Goal: Task Accomplishment & Management: Use online tool/utility

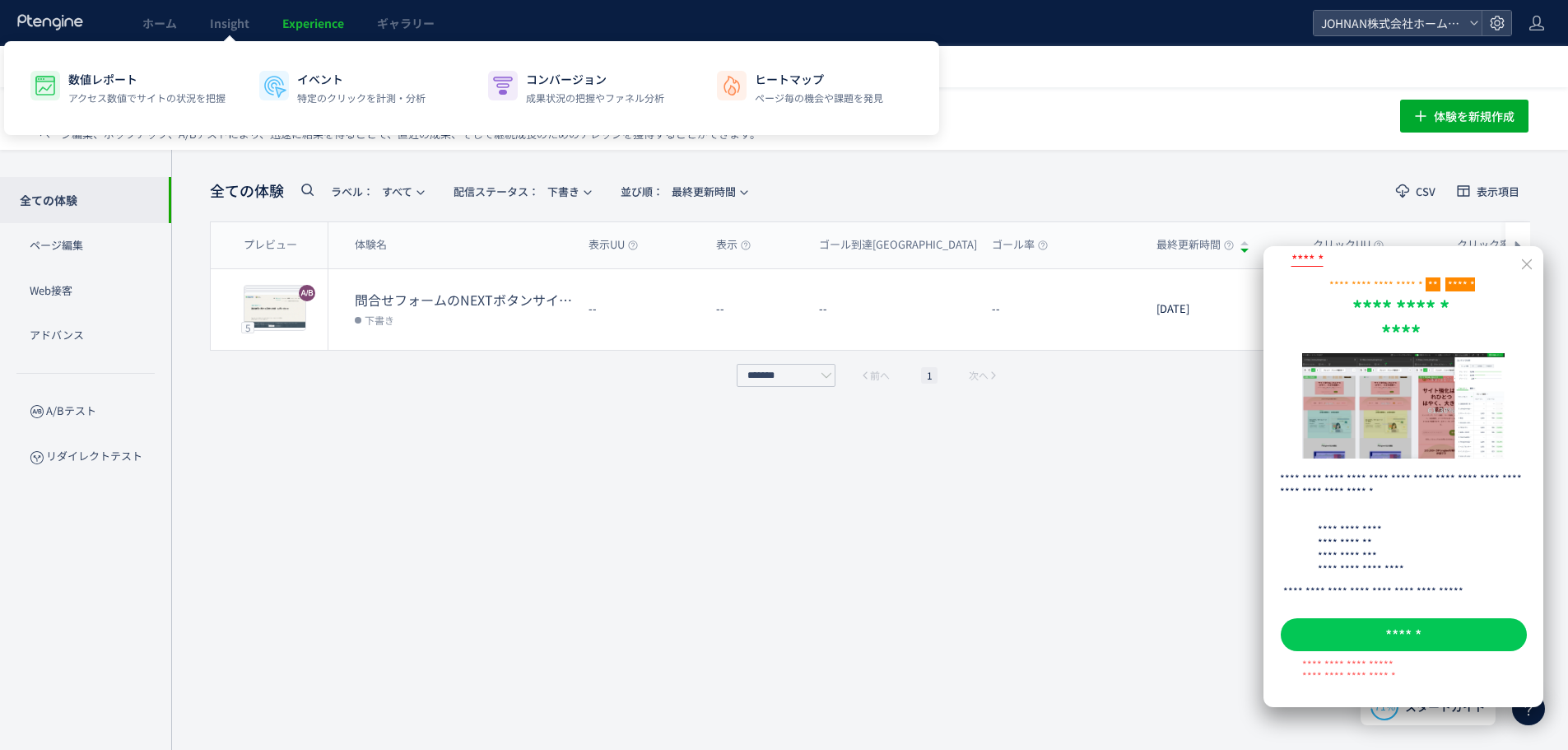
click at [308, 13] on link "Experience" at bounding box center [313, 23] width 94 height 46
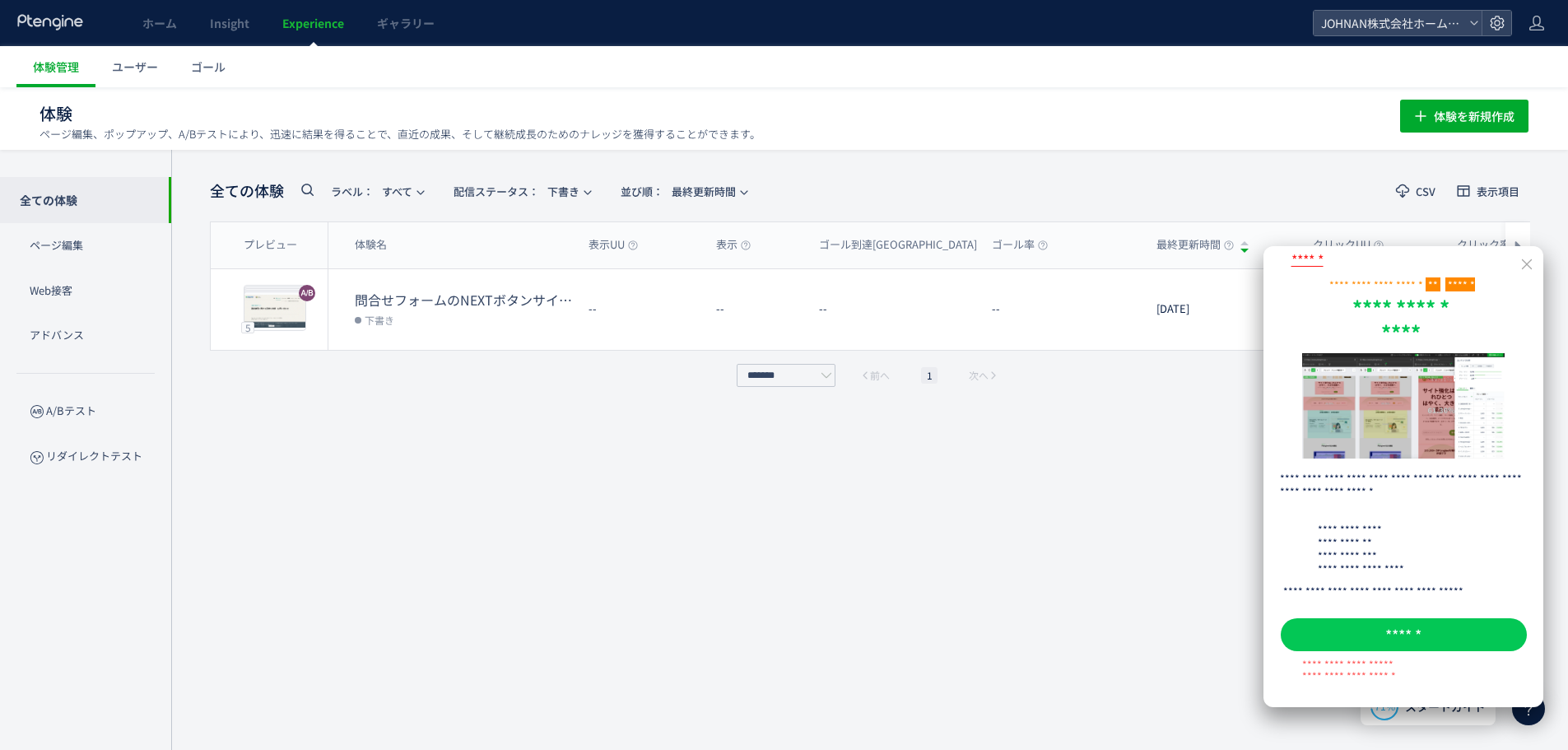
click at [1542, 269] on div "**********" at bounding box center [1404, 477] width 280 height 461
click at [1531, 260] on icon at bounding box center [1527, 264] width 10 height 10
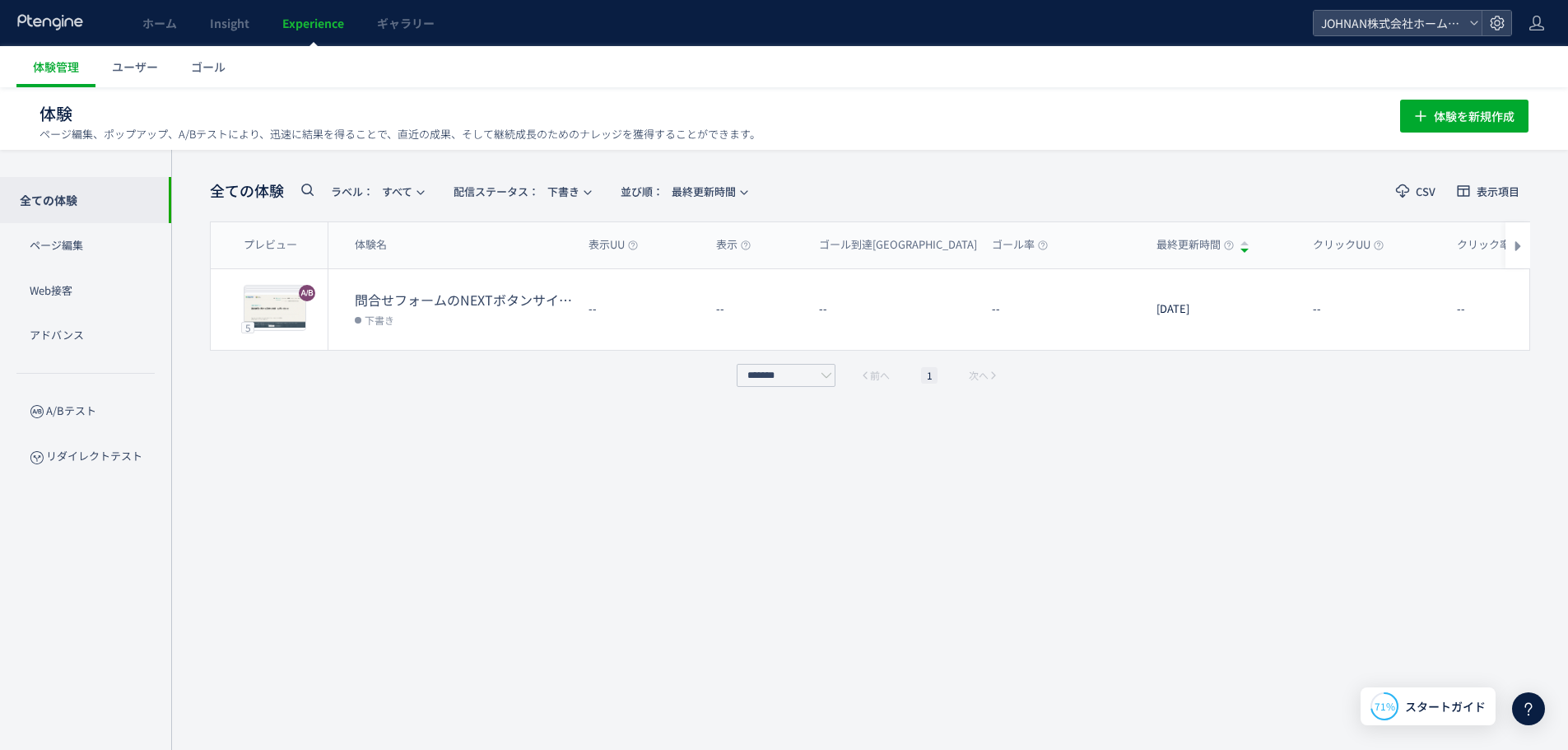
click at [327, 24] on span "Experience" at bounding box center [313, 22] width 62 height 16
click at [326, 23] on span "Experience" at bounding box center [313, 22] width 62 height 16
click at [507, 190] on span "配信ステータス​：" at bounding box center [496, 191] width 86 height 15
click at [525, 272] on li "配信中" at bounding box center [525, 267] width 67 height 30
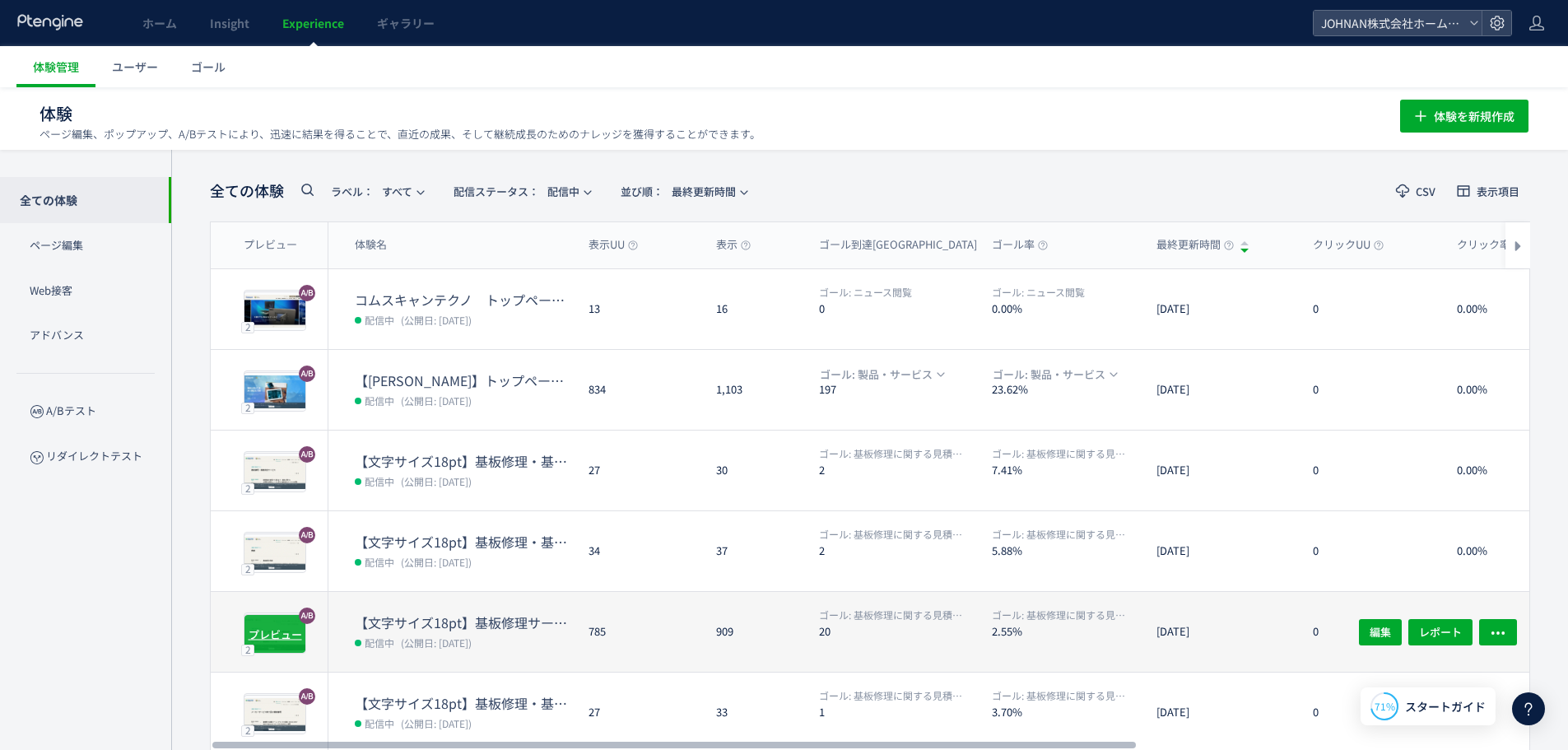
click at [253, 631] on span "プレビュー" at bounding box center [275, 634] width 54 height 15
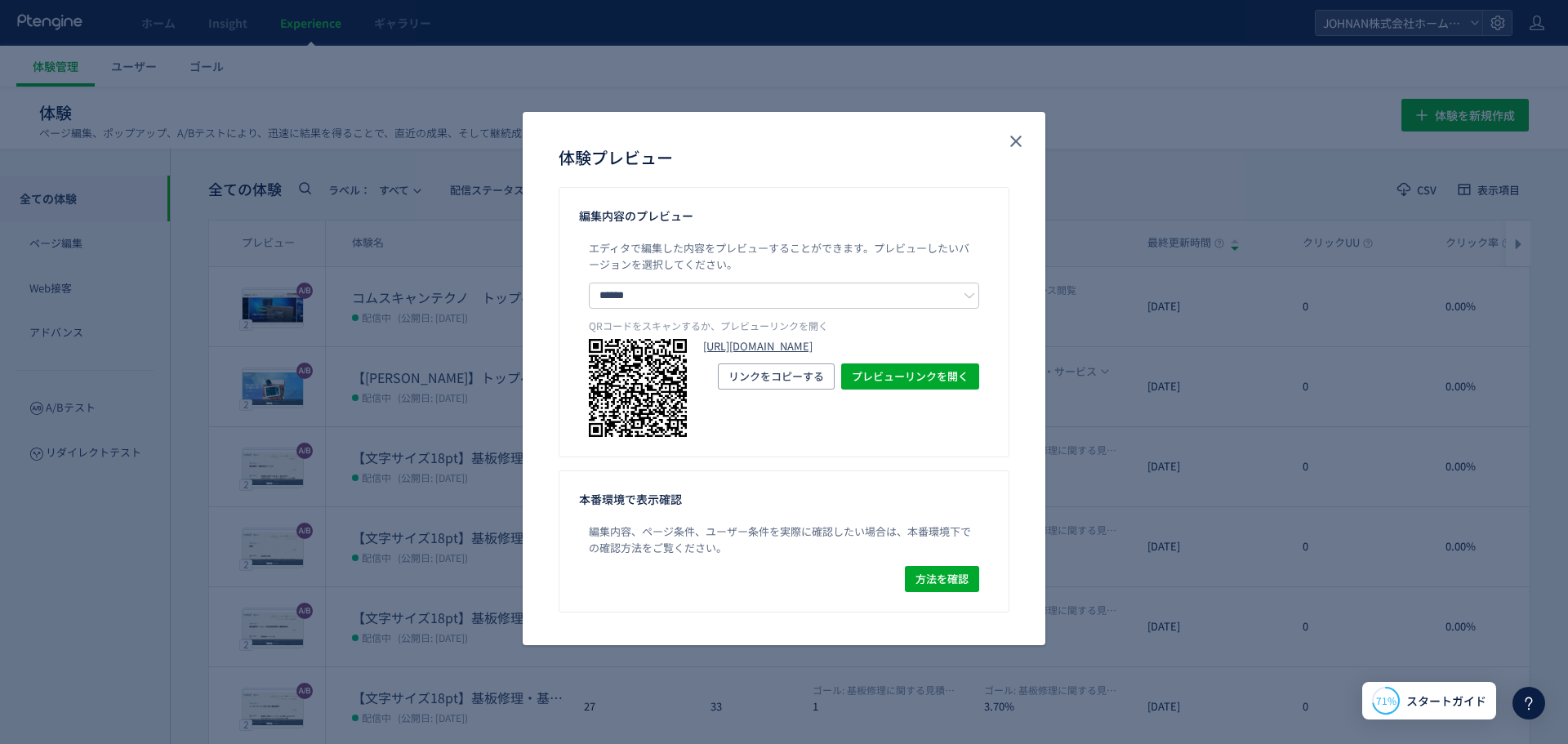
click at [854, 355] on link "[URL][DOMAIN_NAME]" at bounding box center [841, 346] width 276 height 15
drag, startPoint x: 1012, startPoint y: 137, endPoint x: 1085, endPoint y: 179, distance: 84.2
click at [1013, 137] on use "close" at bounding box center [1016, 142] width 12 height 12
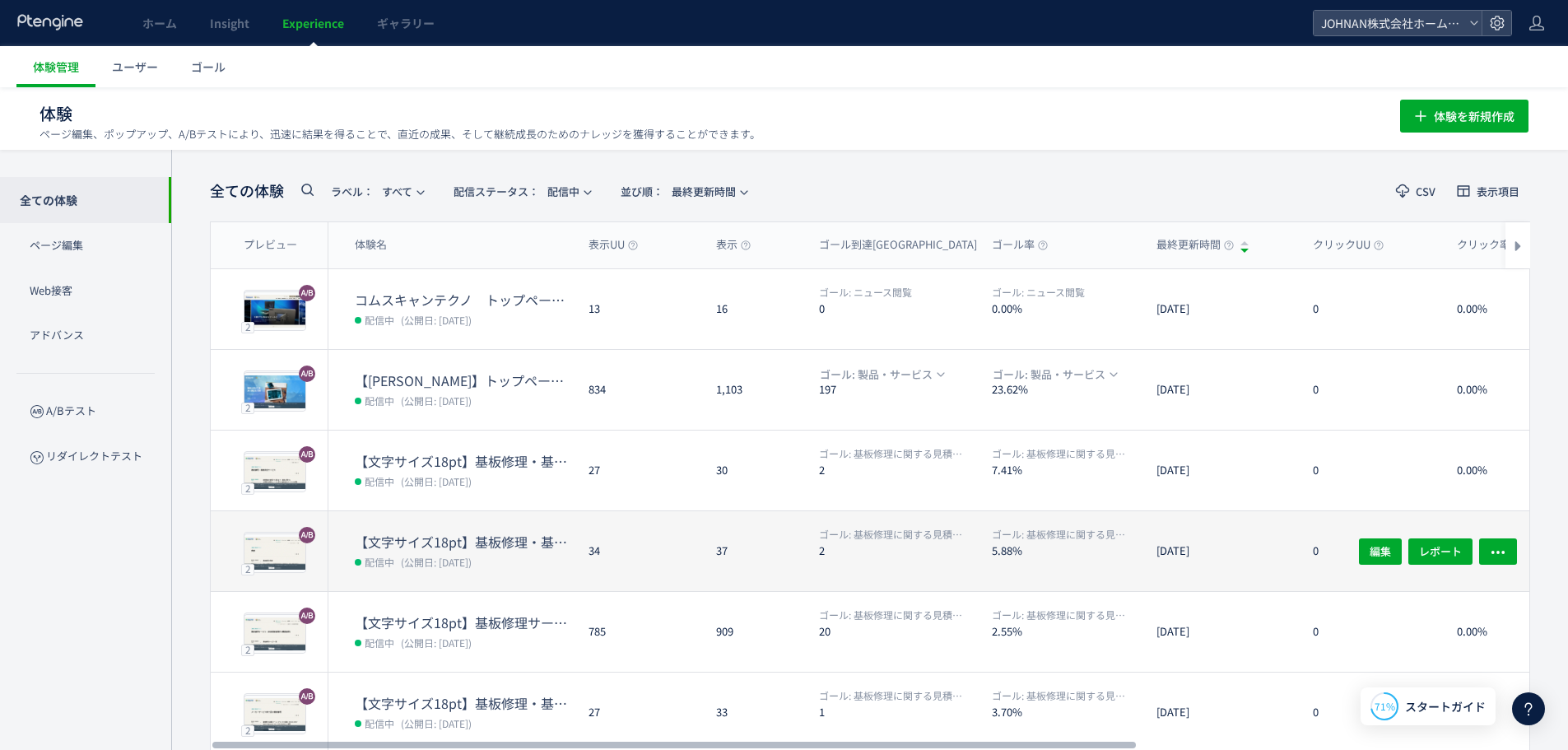
click at [976, 556] on dt "2" at bounding box center [899, 550] width 160 height 15
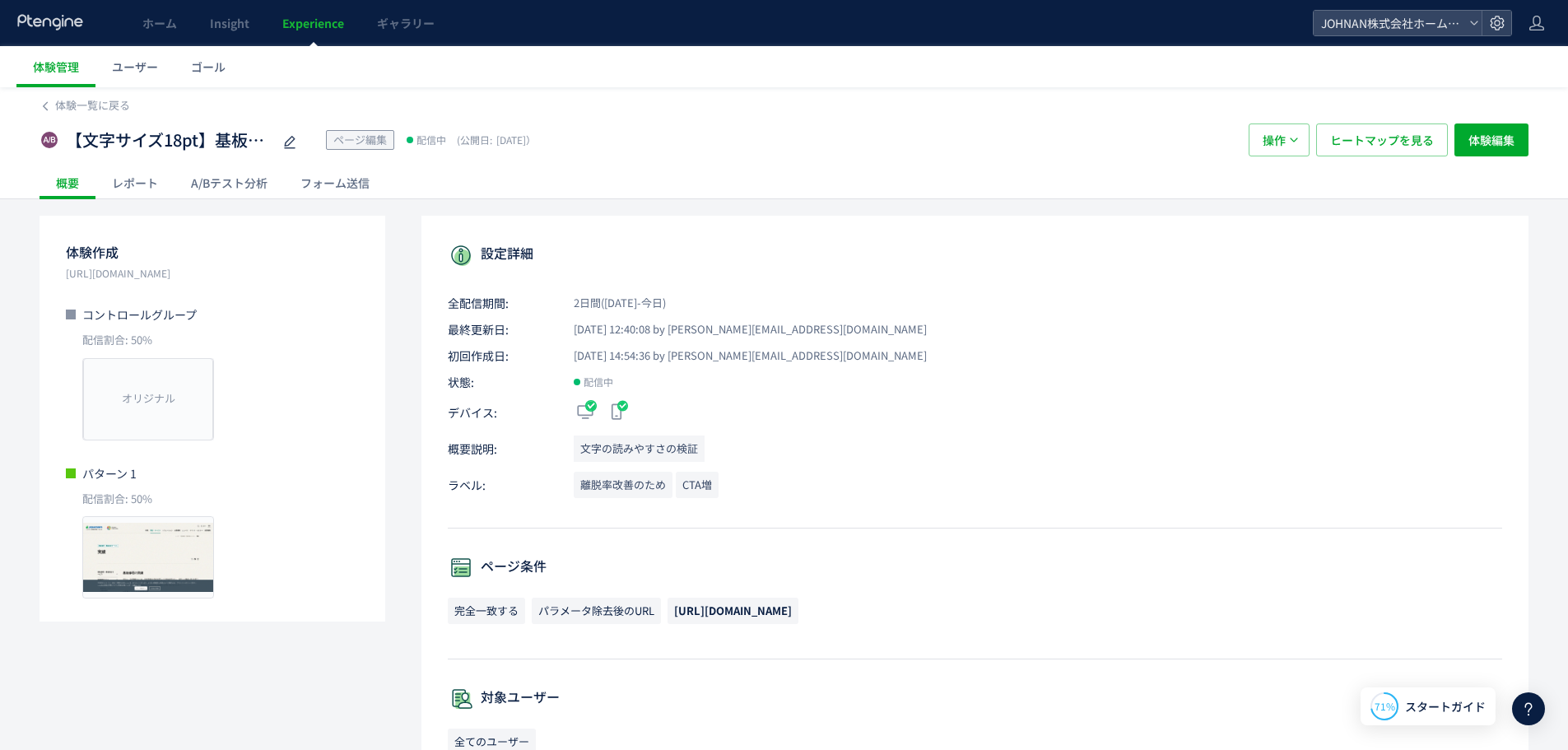
click at [234, 193] on div "A/Bテスト分析" at bounding box center [228, 183] width 110 height 33
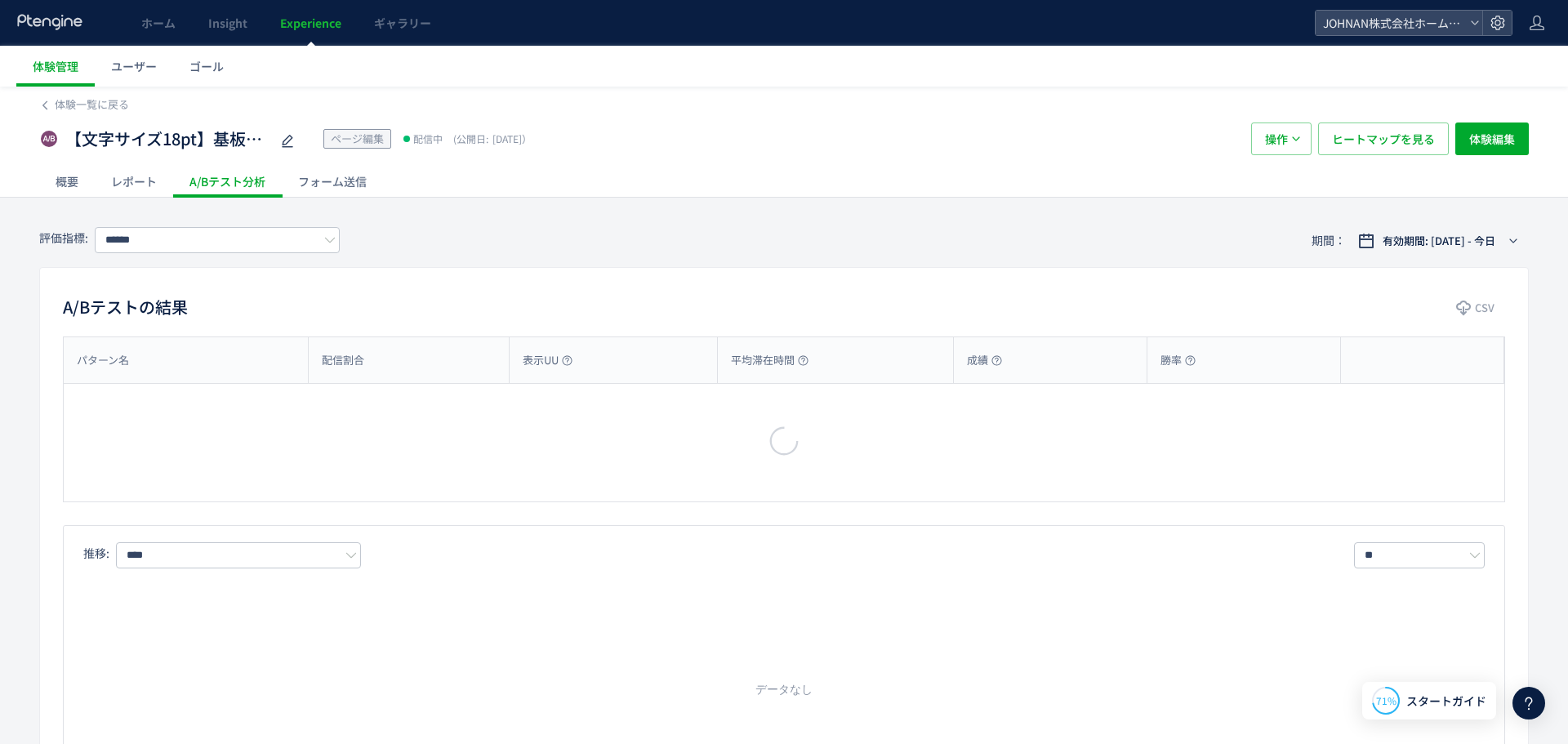
type input "**********"
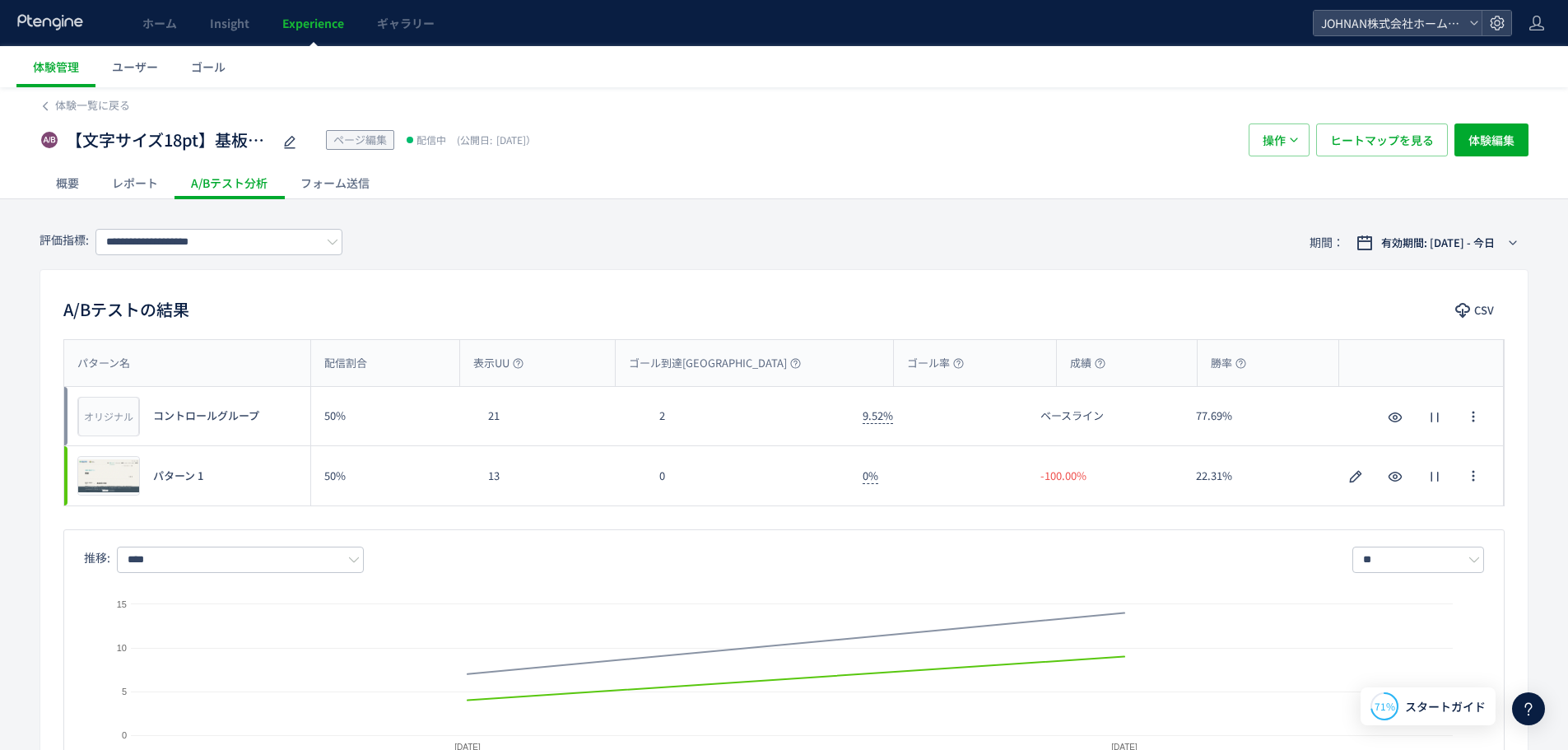
click at [338, 25] on span "Experience" at bounding box center [313, 22] width 62 height 16
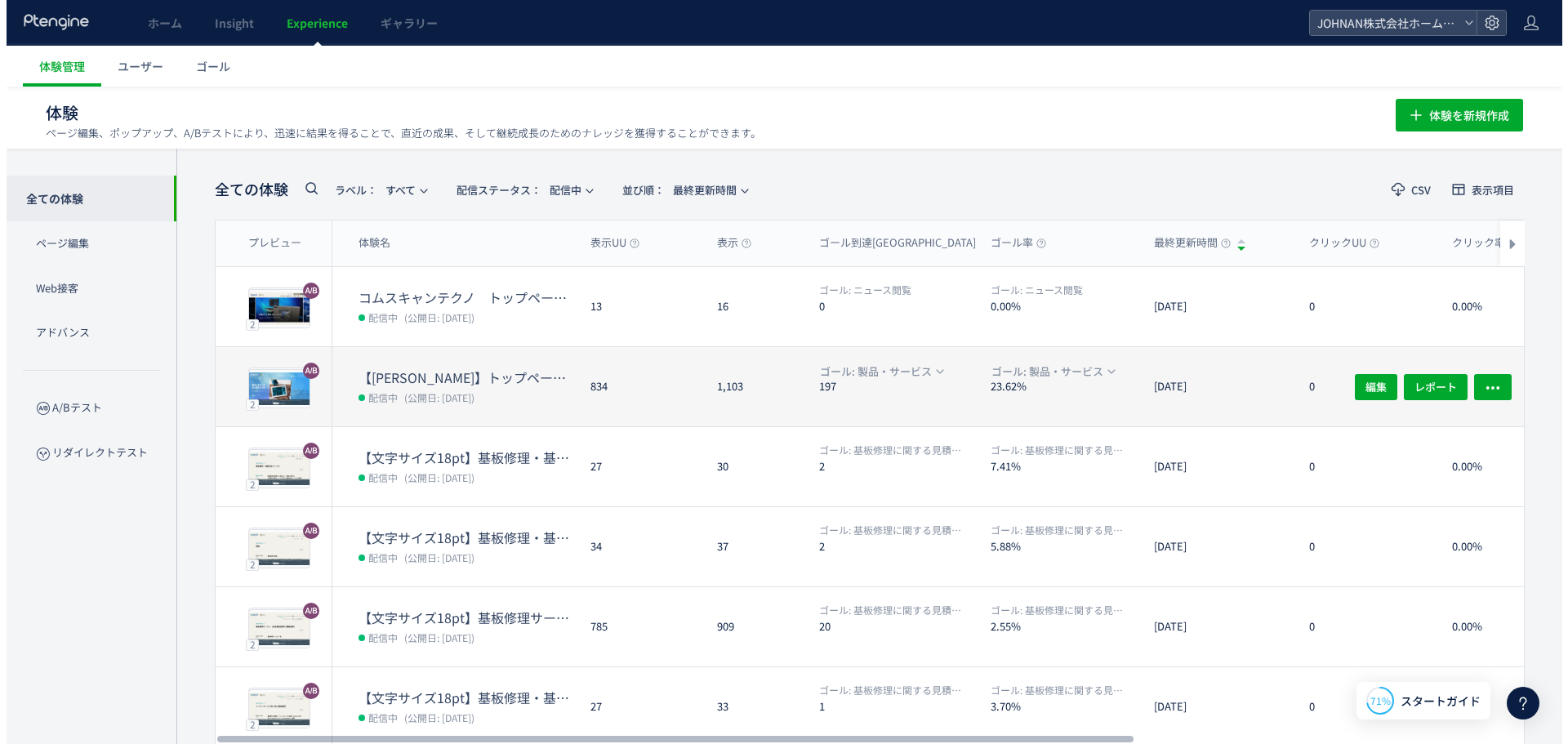
scroll to position [383, 0]
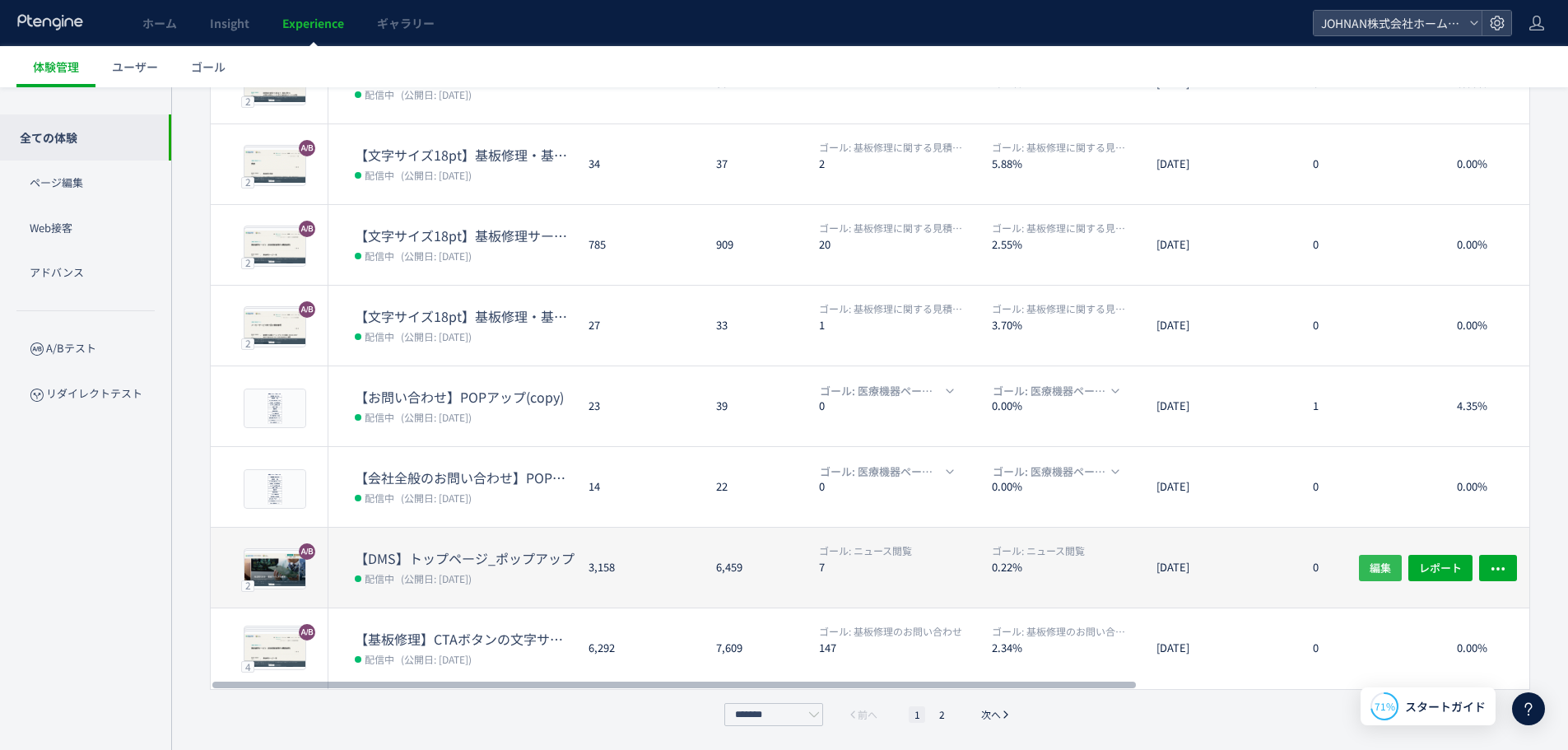
click at [1377, 572] on span "編集" at bounding box center [1380, 567] width 21 height 26
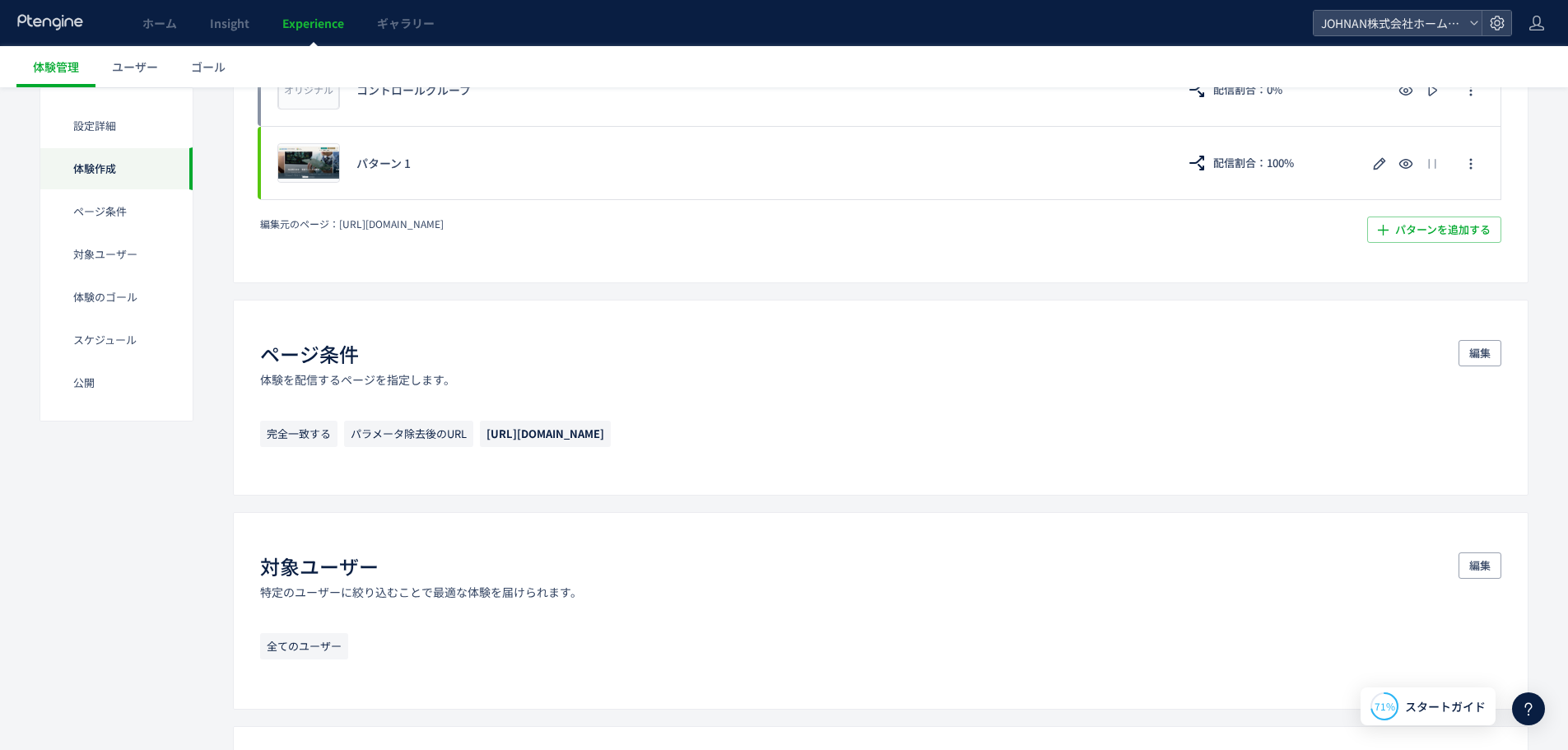
scroll to position [515, 0]
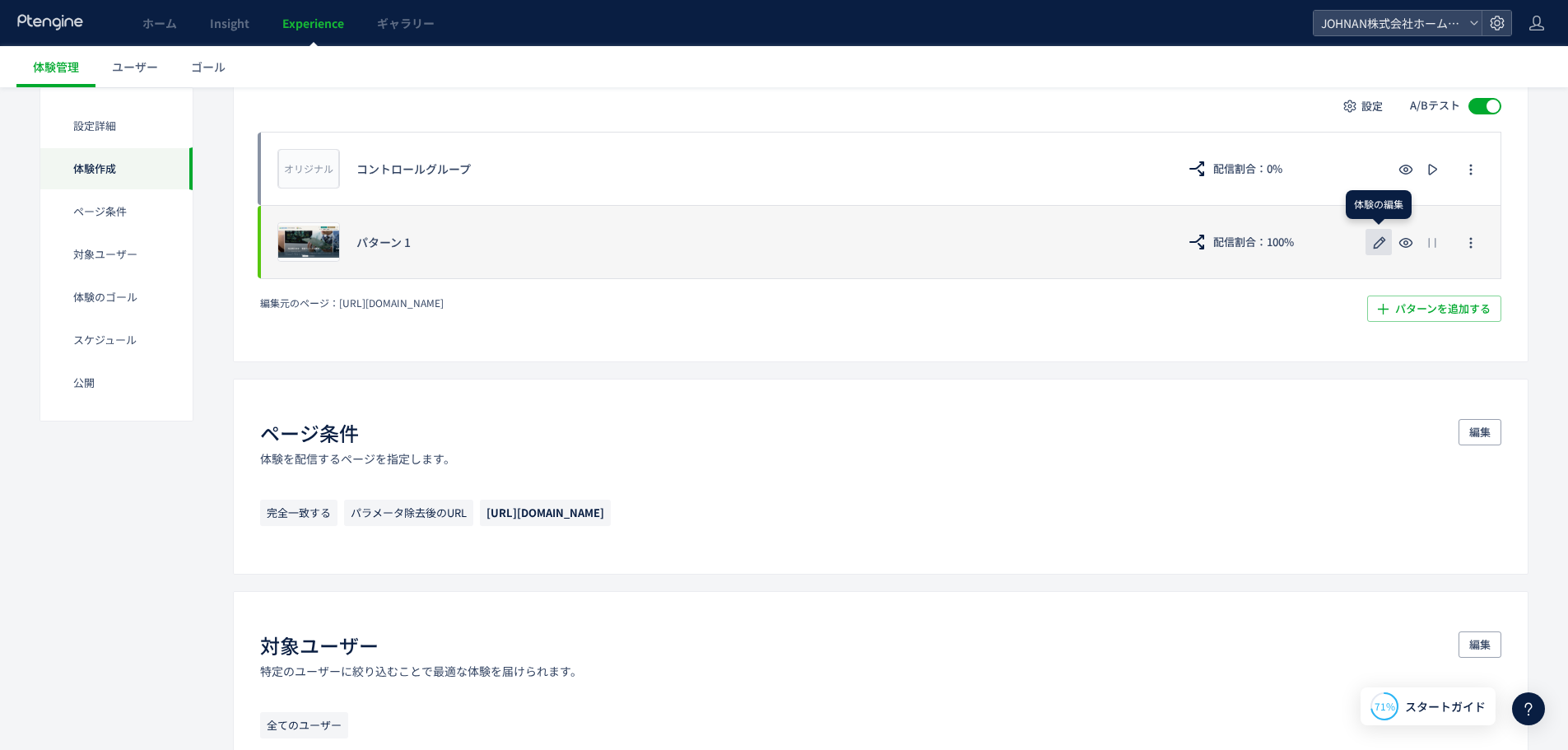
click at [1385, 239] on use "button" at bounding box center [1379, 242] width 13 height 13
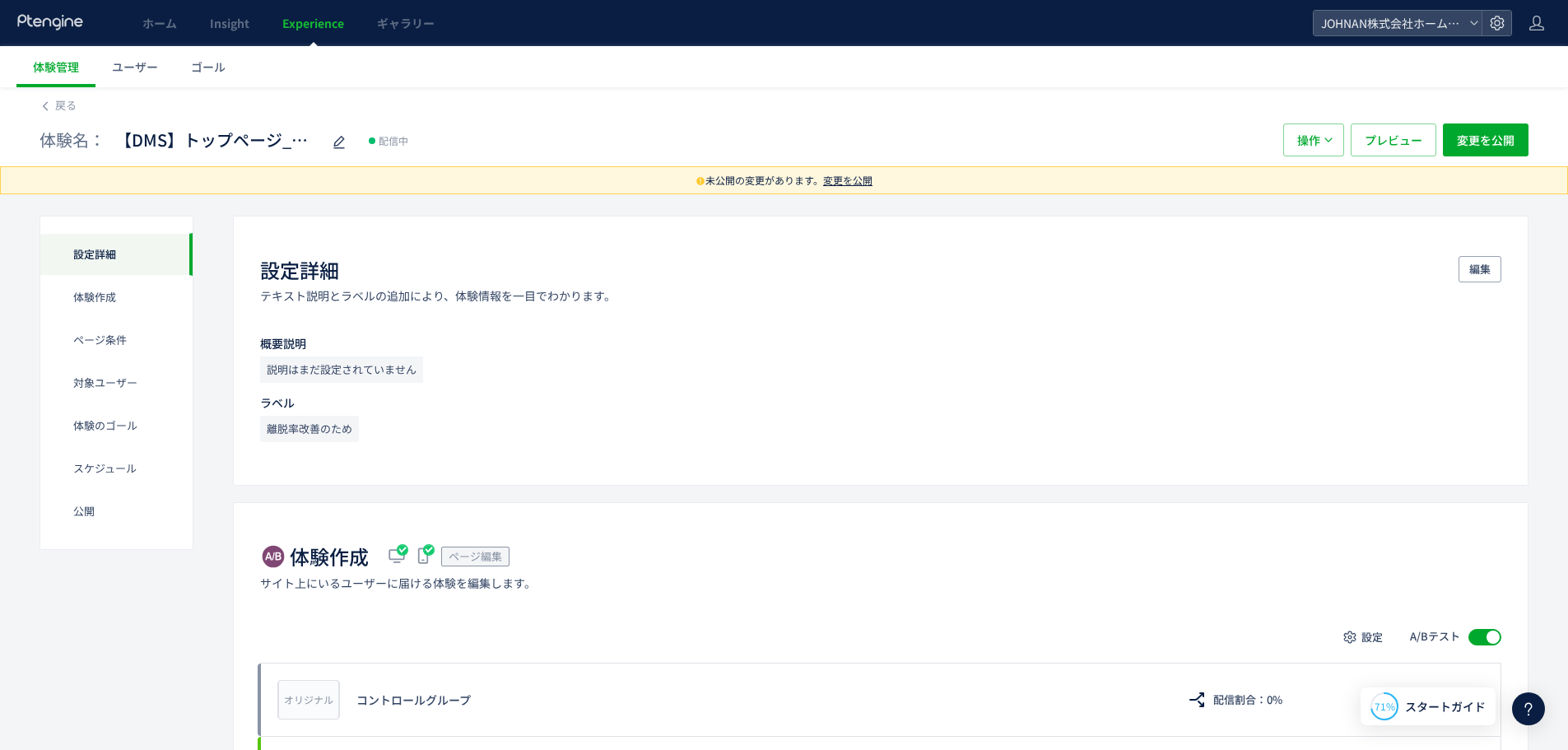
click at [860, 183] on span "変更を公開" at bounding box center [848, 180] width 49 height 14
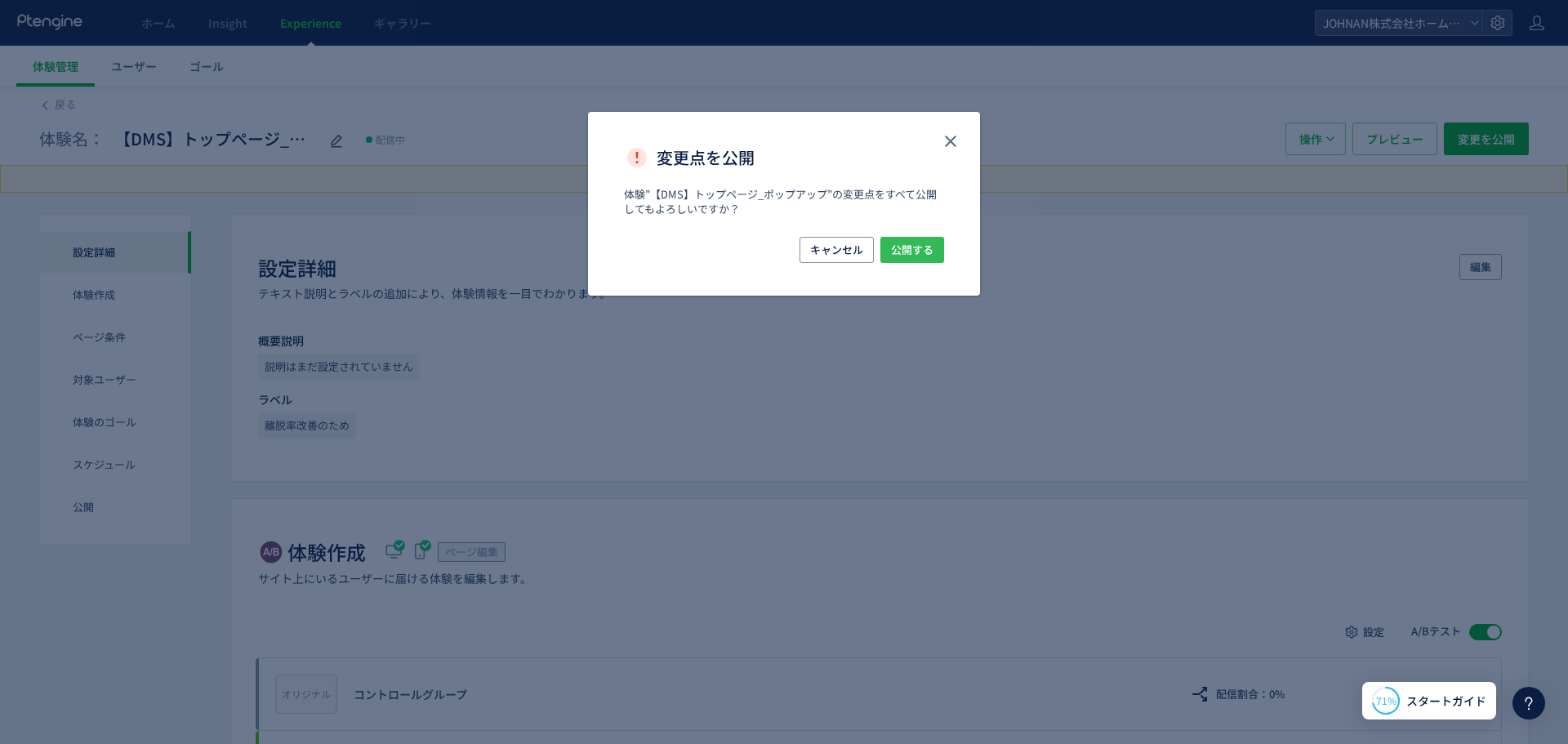
click at [893, 252] on span "公開する" at bounding box center [912, 249] width 42 height 26
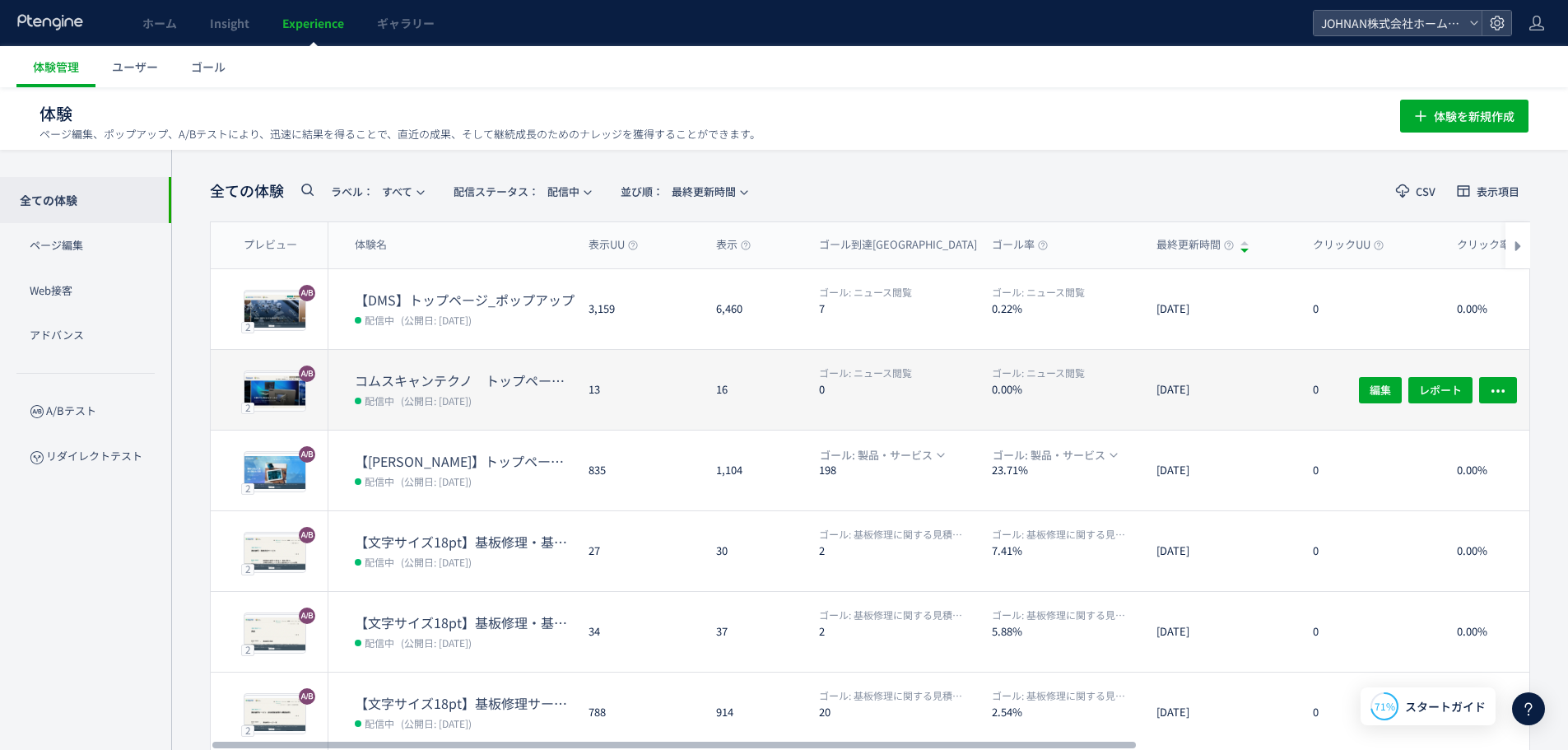
click at [871, 405] on dl "ゴール: ニュース閲覧 0" at bounding box center [899, 398] width 160 height 65
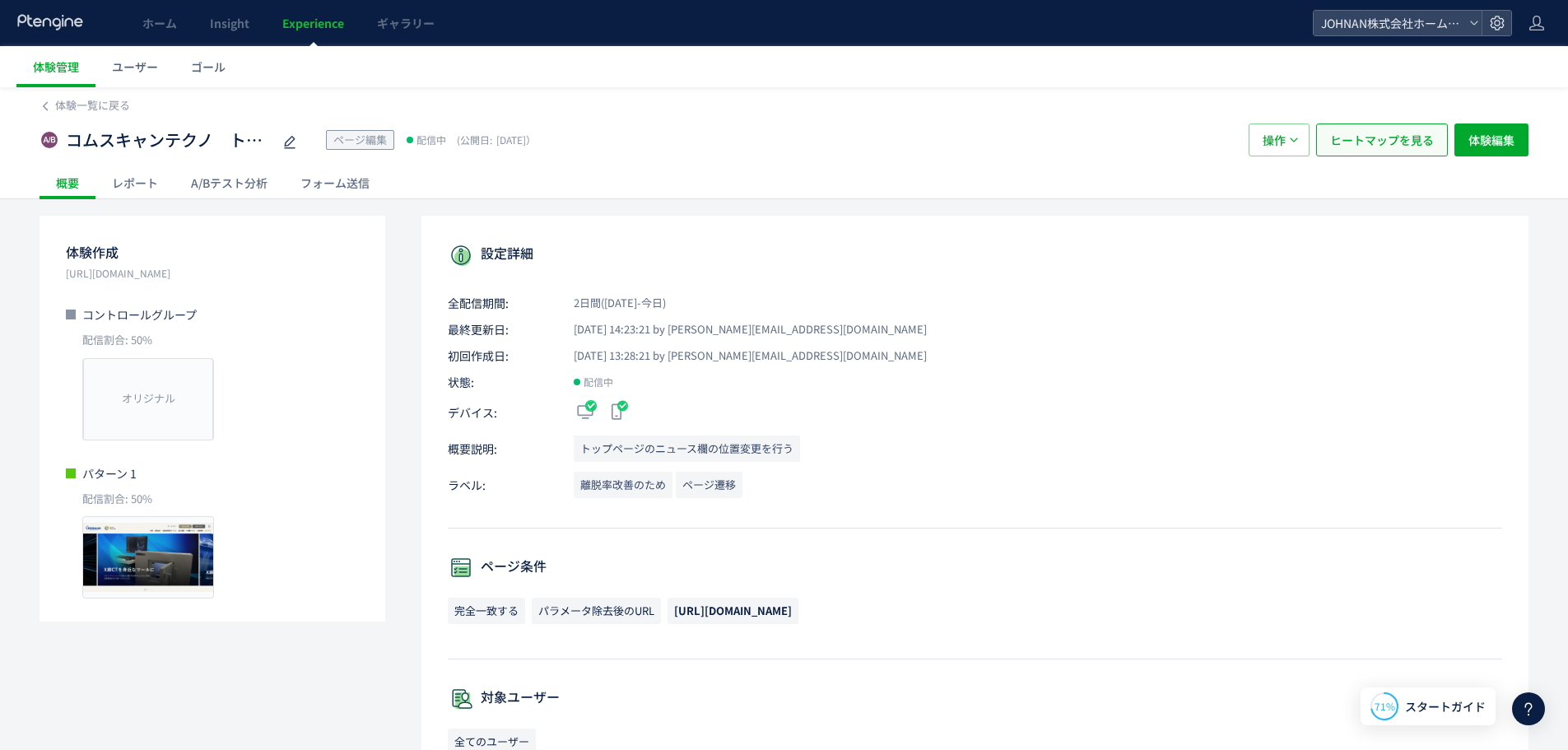
click at [1373, 139] on span "ヒートマップを見る" at bounding box center [1382, 139] width 104 height 33
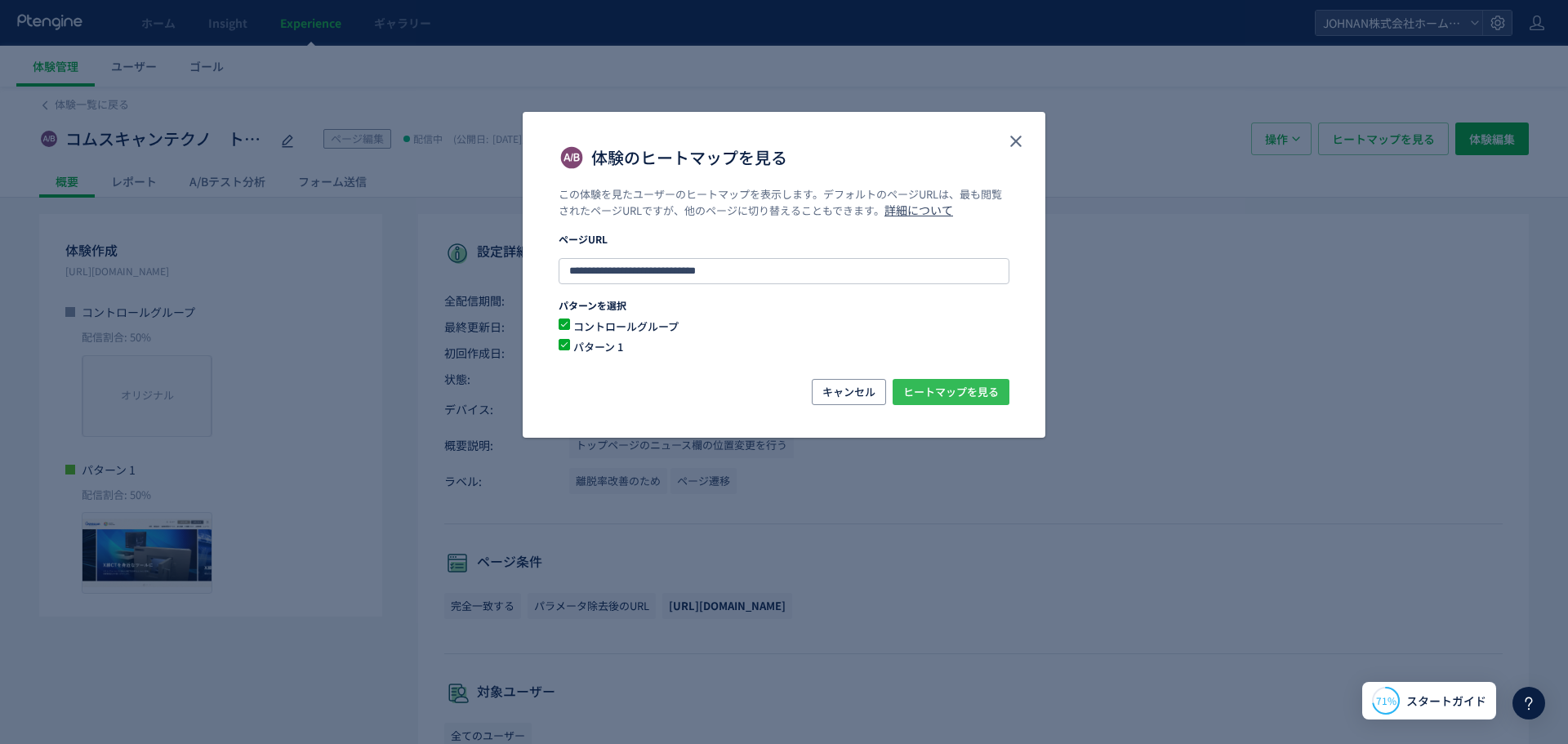
click at [961, 396] on span "ヒートマップを見る" at bounding box center [950, 392] width 95 height 26
click at [1012, 142] on icon "close" at bounding box center [1015, 141] width 19 height 19
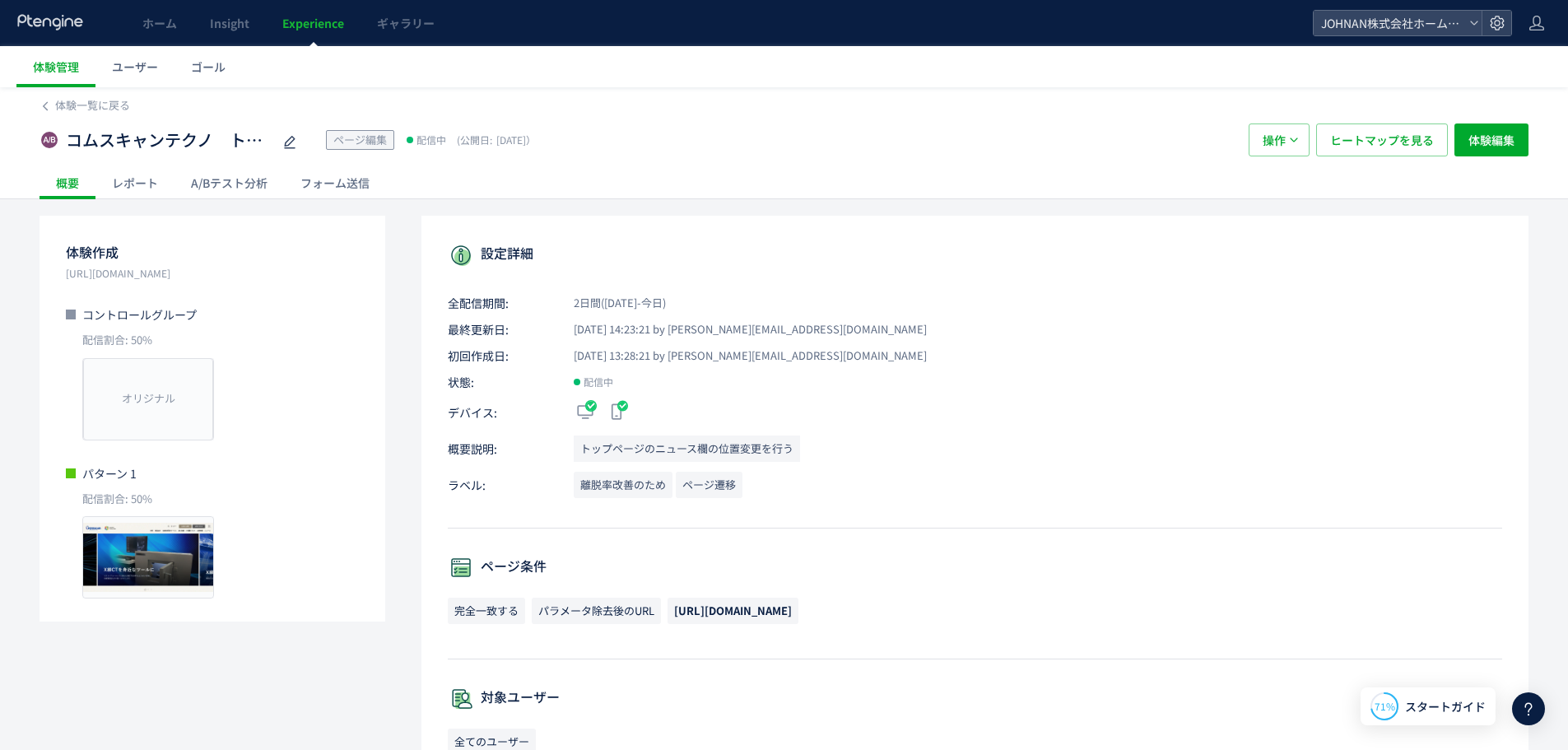
click at [229, 183] on div "A/Bテスト分析" at bounding box center [228, 183] width 110 height 33
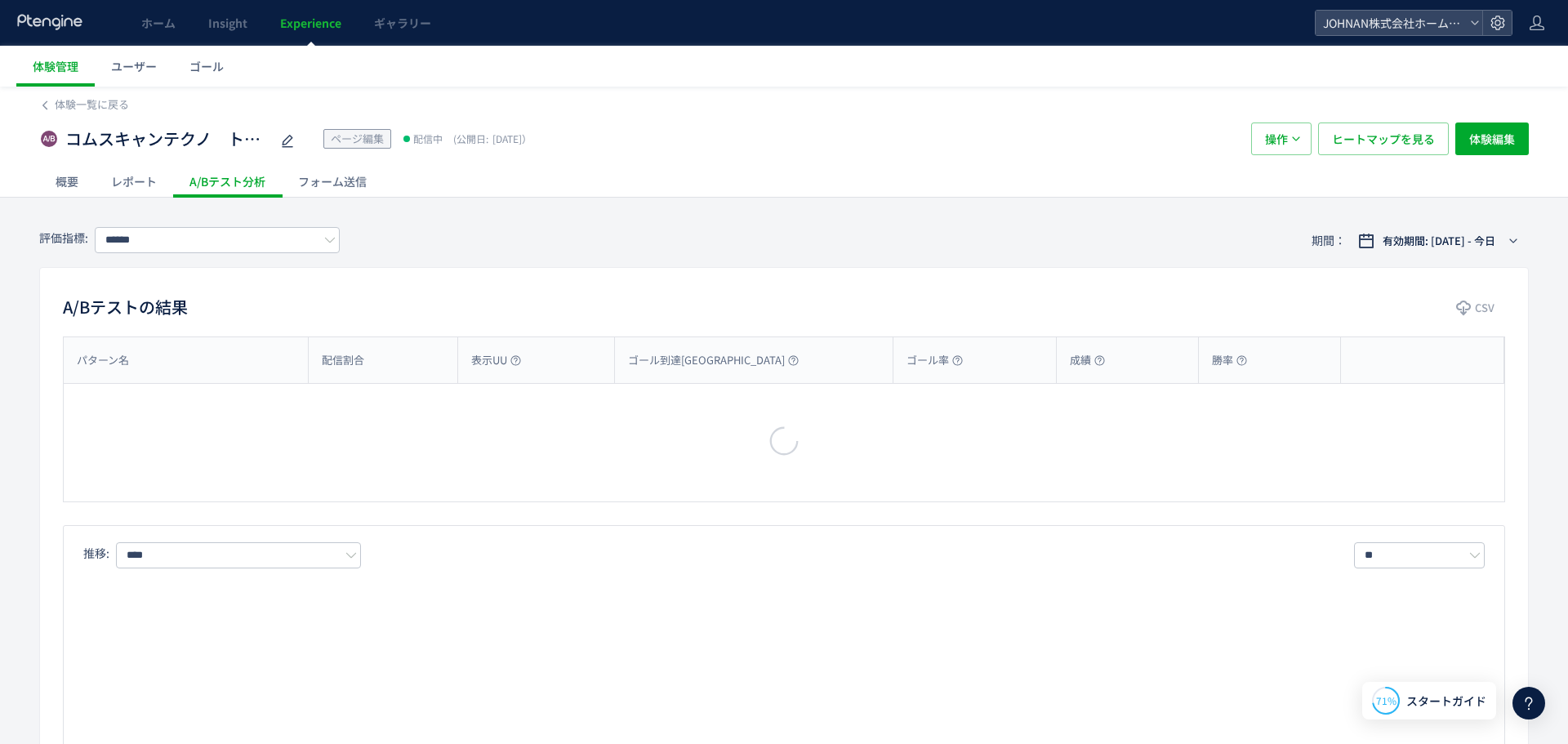
type input "******"
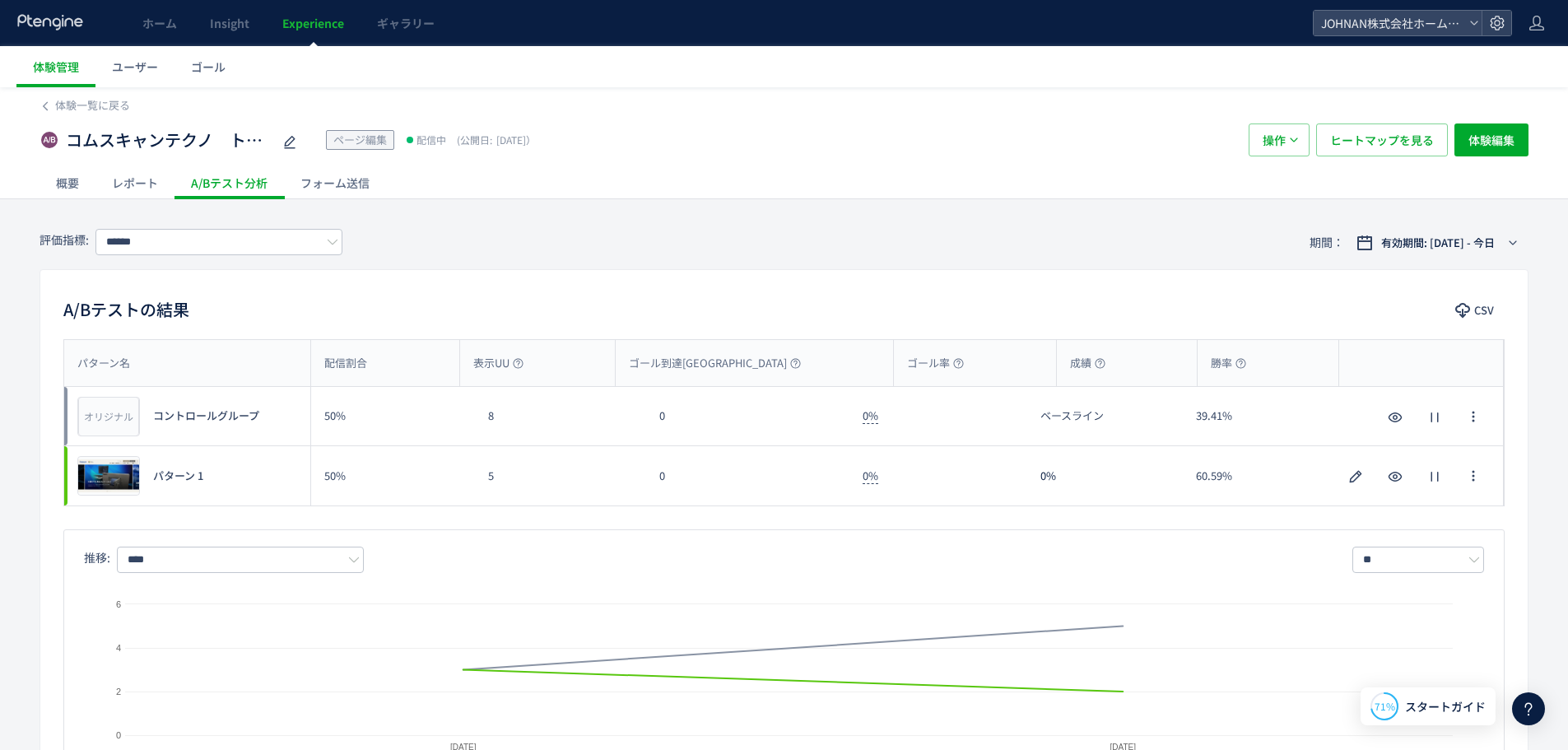
click at [317, 25] on span "Experience" at bounding box center [313, 22] width 62 height 16
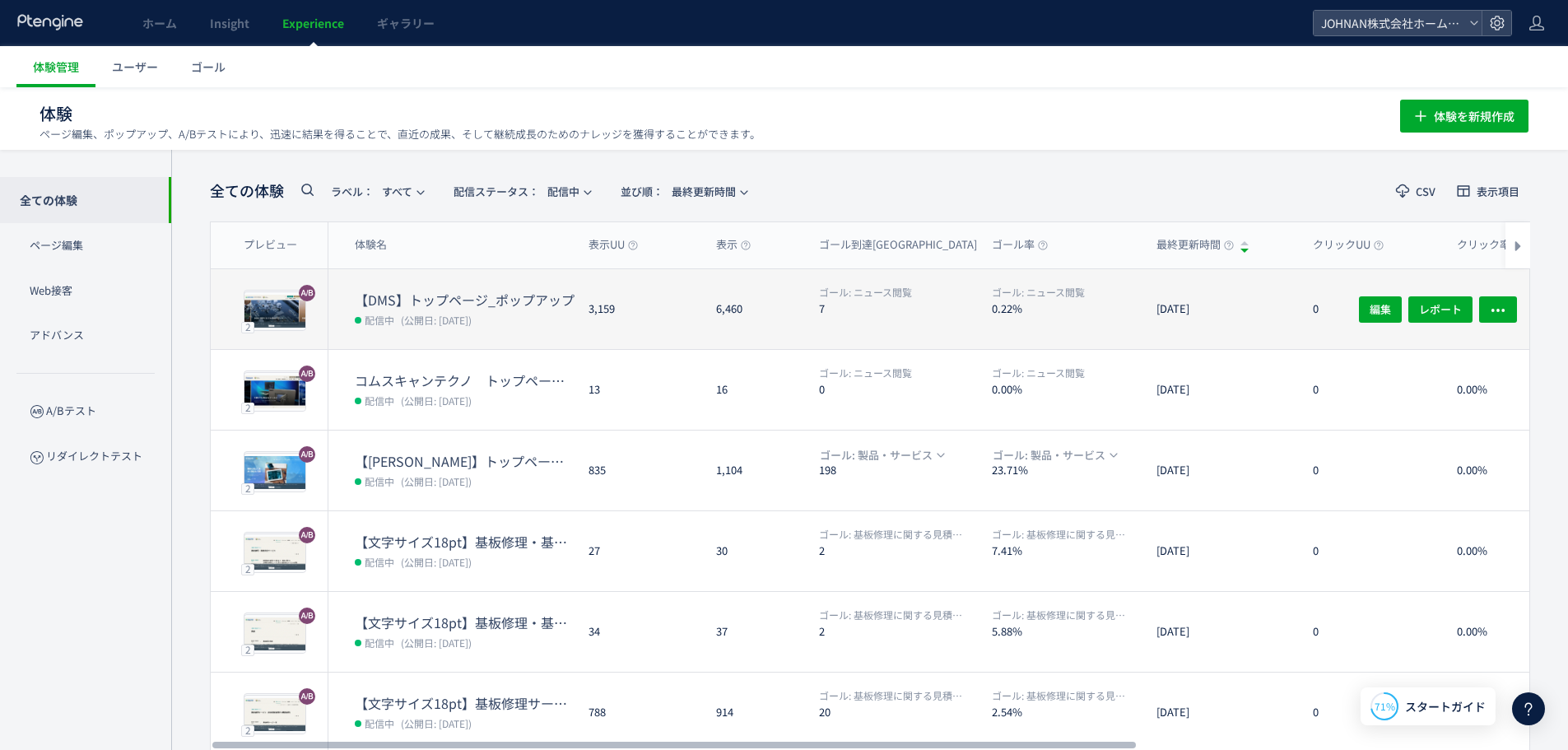
click at [553, 328] on dd "配信中 (公開日: [DATE])" at bounding box center [465, 319] width 221 height 21
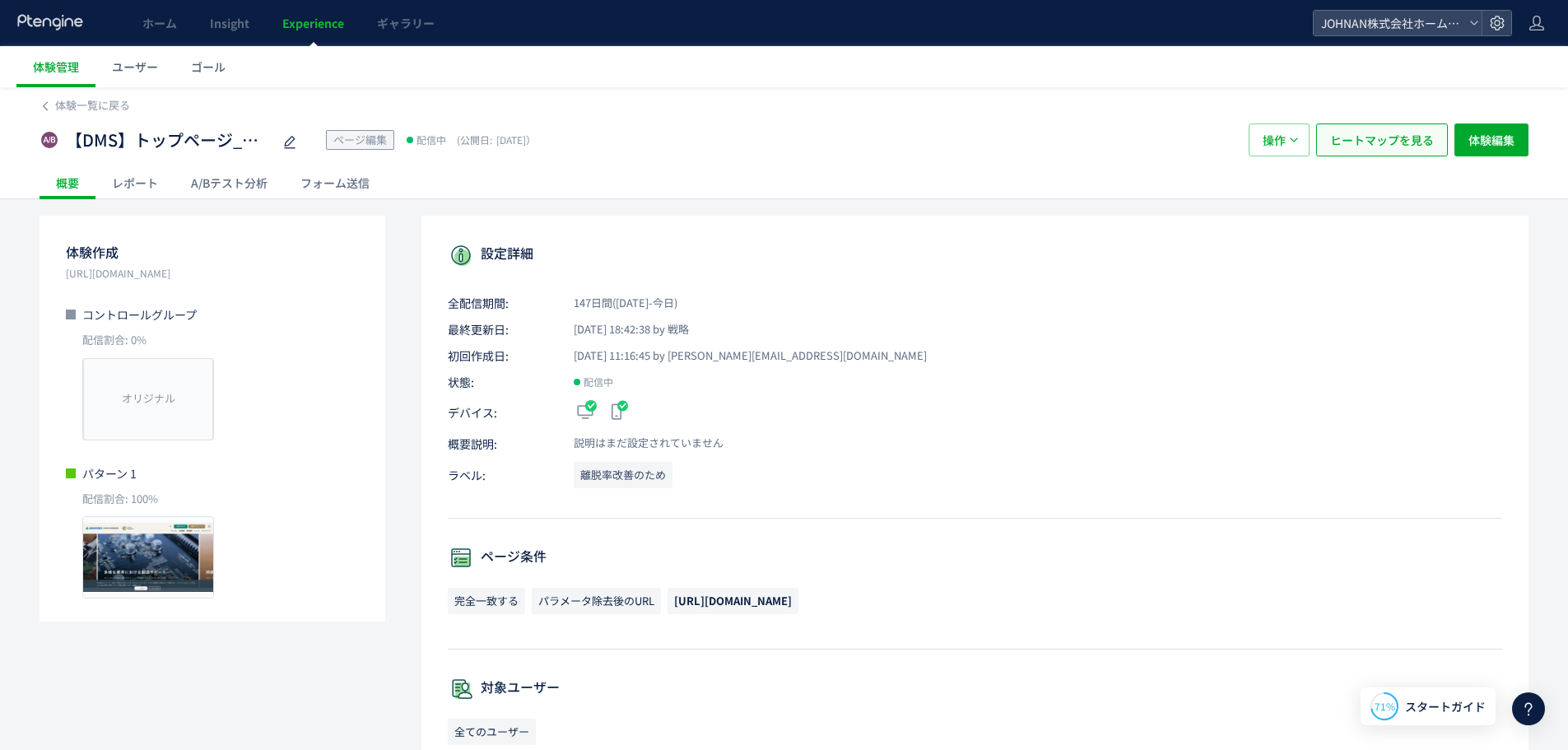
click at [1390, 136] on span "ヒートマップを見る" at bounding box center [1382, 139] width 104 height 33
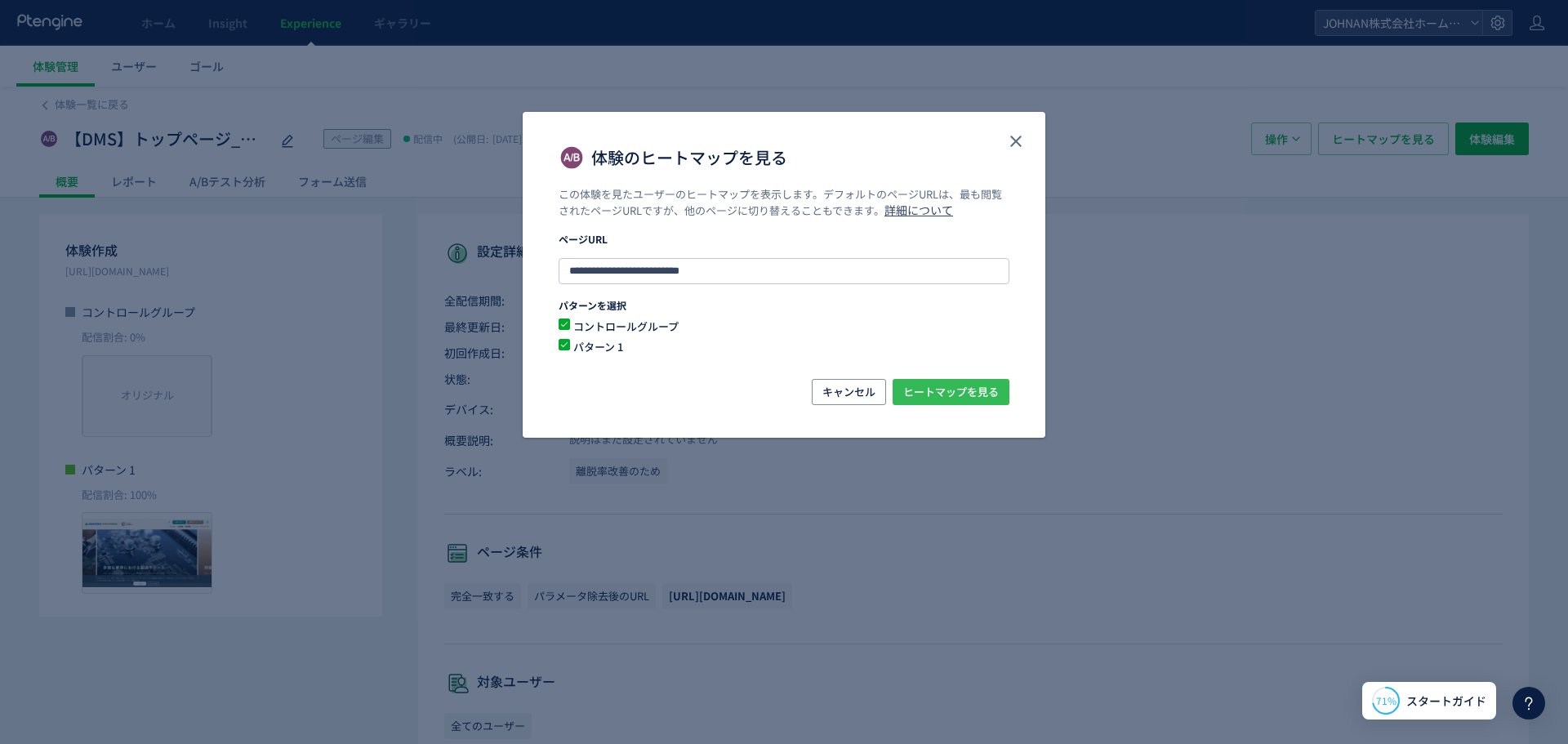
click at [950, 392] on span "ヒートマップを見る" at bounding box center [950, 392] width 95 height 26
